Goal: Understand process/instructions

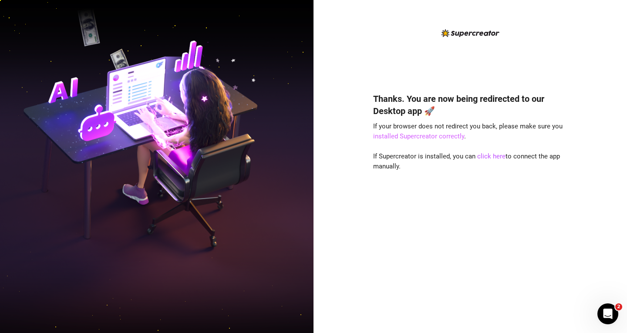
click at [436, 139] on link "installed Supercreator correctly" at bounding box center [418, 136] width 91 height 8
